Goal: Task Accomplishment & Management: Use online tool/utility

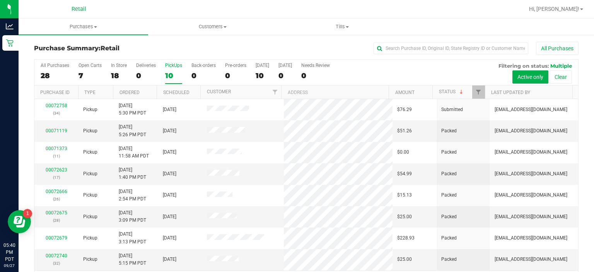
click at [174, 68] on div "PickUps" at bounding box center [173, 65] width 17 height 5
click at [0, 0] on input "PickUps 10" at bounding box center [0, 0] width 0 height 0
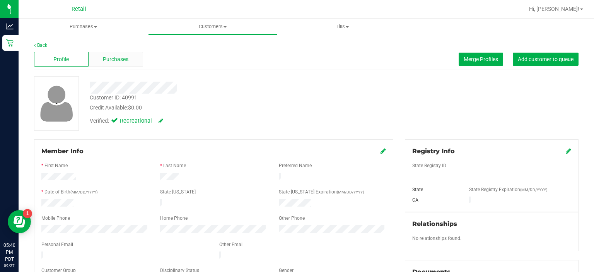
click at [125, 60] on span "Purchases" at bounding box center [116, 59] width 26 height 8
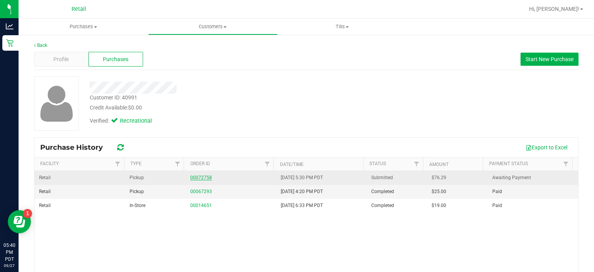
click at [200, 176] on link "00072758" at bounding box center [201, 177] width 22 height 5
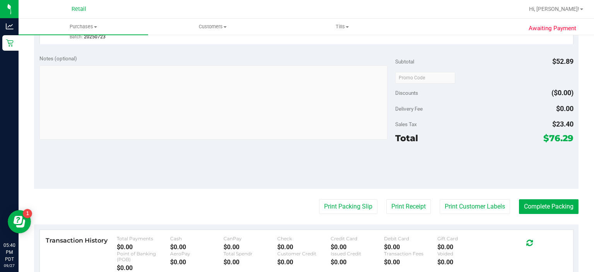
scroll to position [290, 0]
click at [328, 206] on button "Print Packing Slip" at bounding box center [348, 206] width 58 height 15
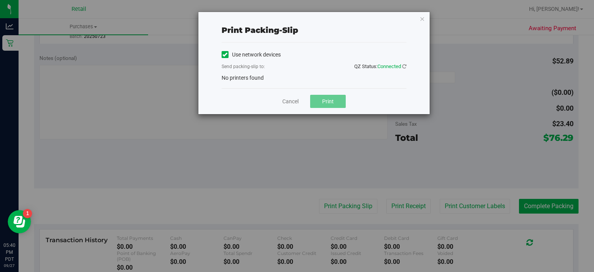
click at [224, 55] on icon at bounding box center [224, 55] width 5 height 0
click at [0, 0] on input "Use network devices" at bounding box center [0, 0] width 0 height 0
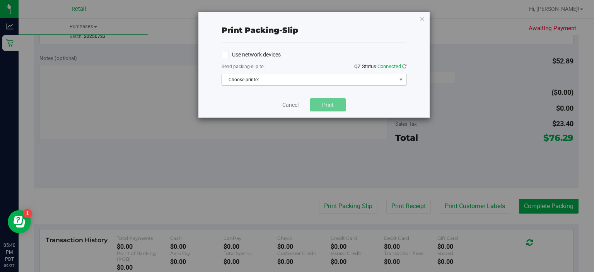
click at [293, 85] on span "Choose printer" at bounding box center [309, 79] width 174 height 11
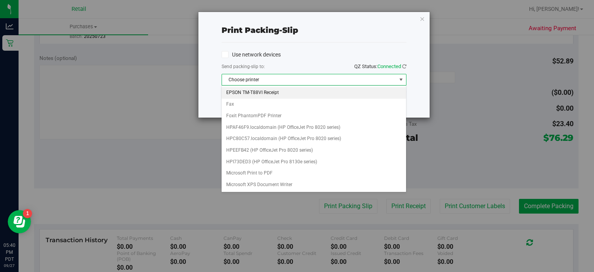
click at [286, 94] on li "EPSON TM-T88VI Receipt" at bounding box center [314, 93] width 184 height 12
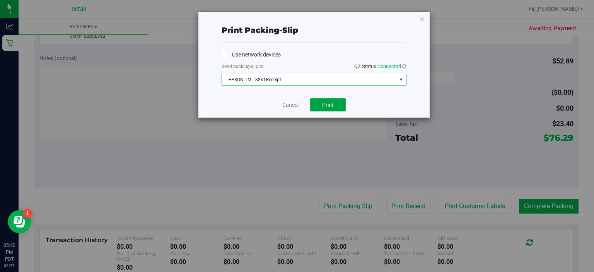
click at [322, 105] on span "Print" at bounding box center [328, 105] width 12 height 6
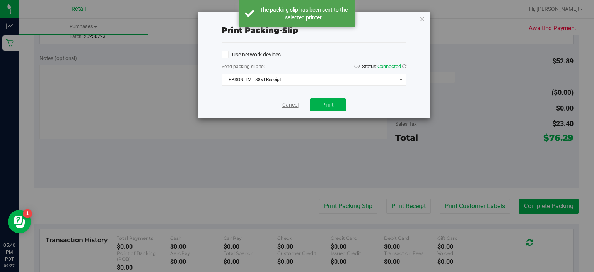
click at [288, 103] on link "Cancel" at bounding box center [290, 105] width 16 height 8
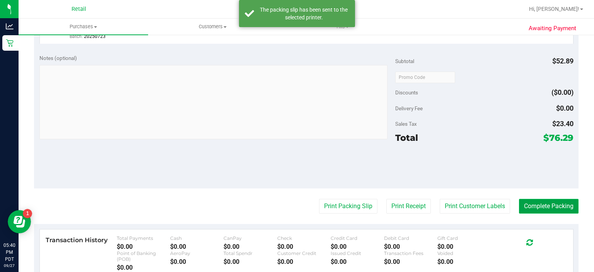
click at [537, 206] on button "Complete Packing" at bounding box center [549, 206] width 60 height 15
